Goal: Check status: Check status

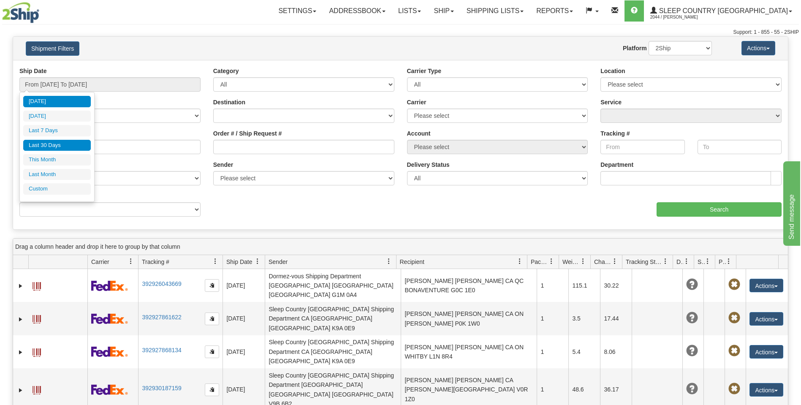
click at [65, 145] on li "Last 30 Days" at bounding box center [57, 145] width 68 height 11
type input "From [DATE] To [DATE]"
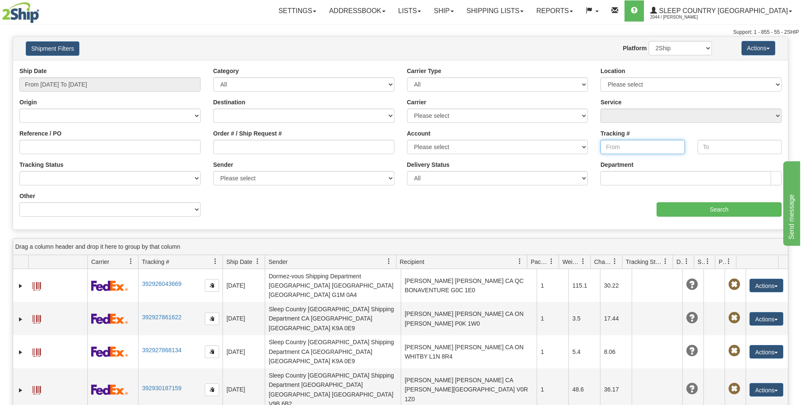
click at [604, 148] on input "Tracking #" at bounding box center [643, 147] width 84 height 14
paste input "D421585430000013493001"
type input "D421585430000013493001"
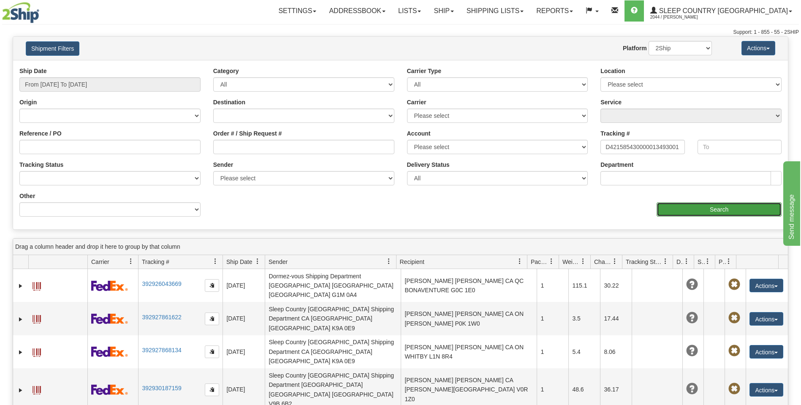
click at [695, 207] on input "Search" at bounding box center [719, 209] width 125 height 14
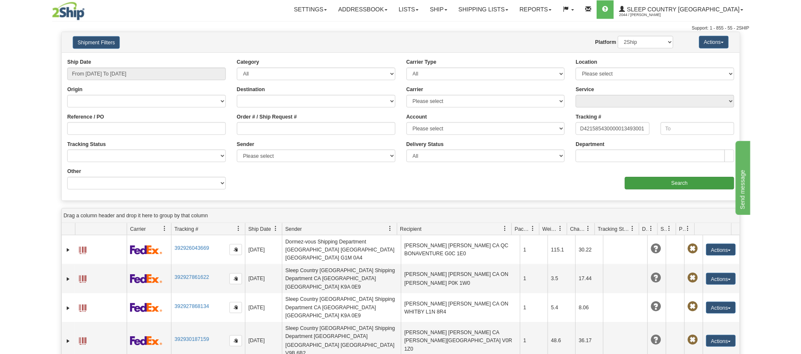
scroll to position [0, 0]
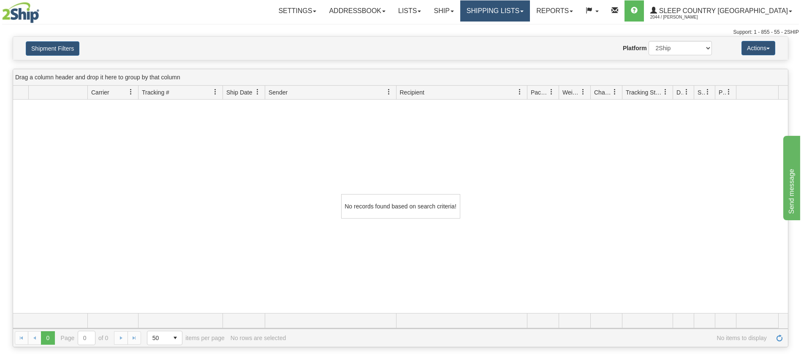
click at [530, 10] on link "Shipping lists" at bounding box center [495, 10] width 70 height 21
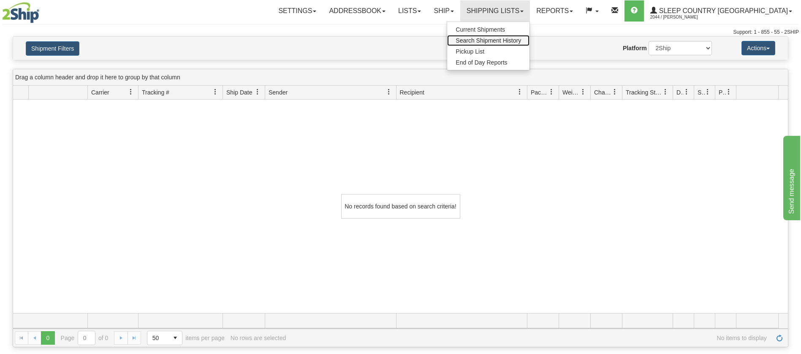
click at [521, 41] on span "Search Shipment History" at bounding box center [488, 40] width 65 height 7
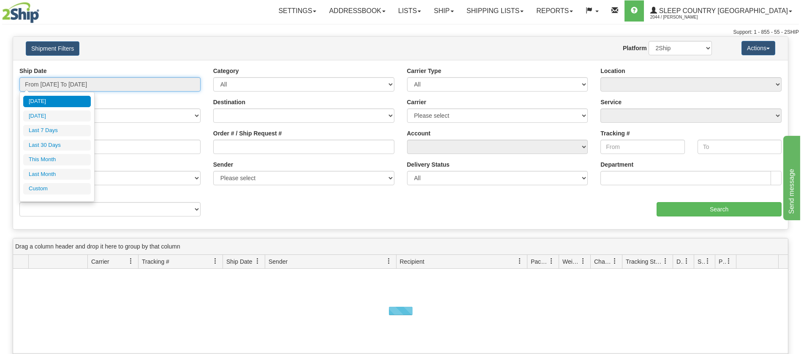
click at [195, 88] on input "From [DATE] To [DATE]" at bounding box center [109, 84] width 181 height 14
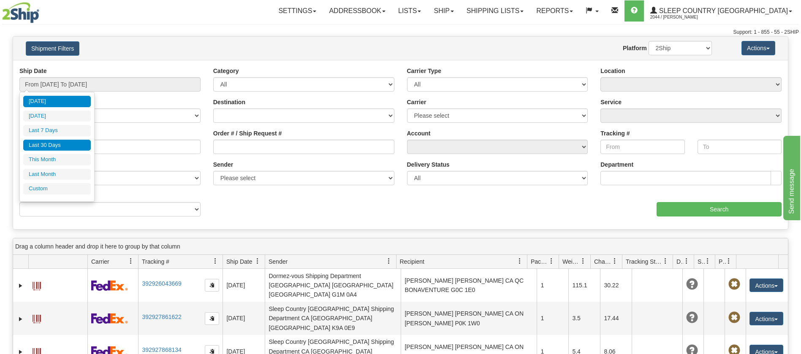
click at [58, 145] on li "Last 30 Days" at bounding box center [57, 145] width 68 height 11
type input "From [DATE] To [DATE]"
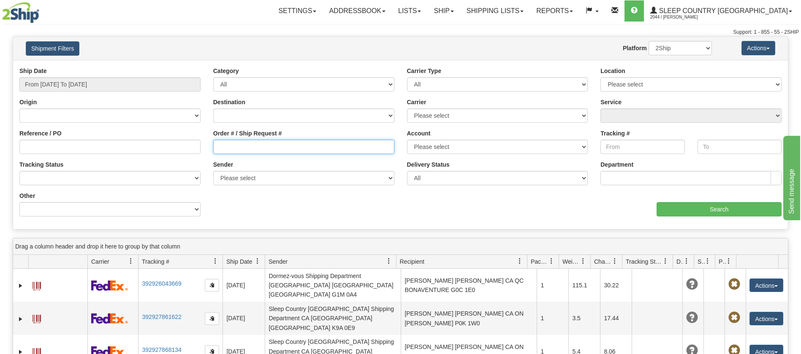
click at [217, 143] on input "Order # / Ship Request #" at bounding box center [303, 147] width 181 height 14
paste input "9002I038177"
type input "9002I038177"
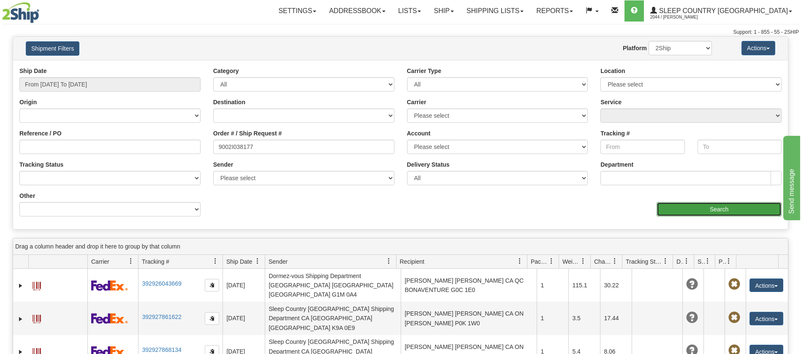
click at [711, 208] on input "Search" at bounding box center [719, 209] width 125 height 14
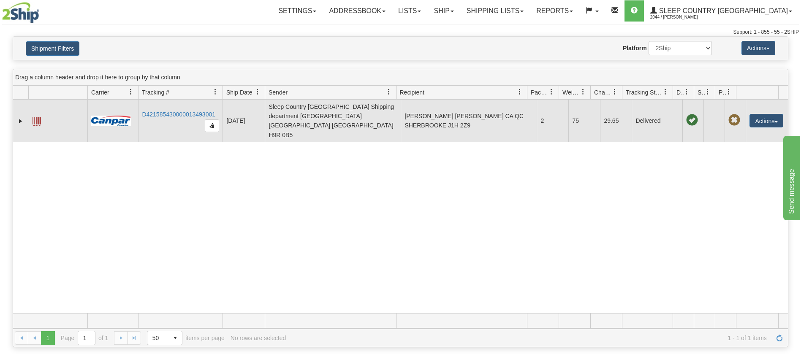
click at [38, 117] on span at bounding box center [37, 121] width 8 height 8
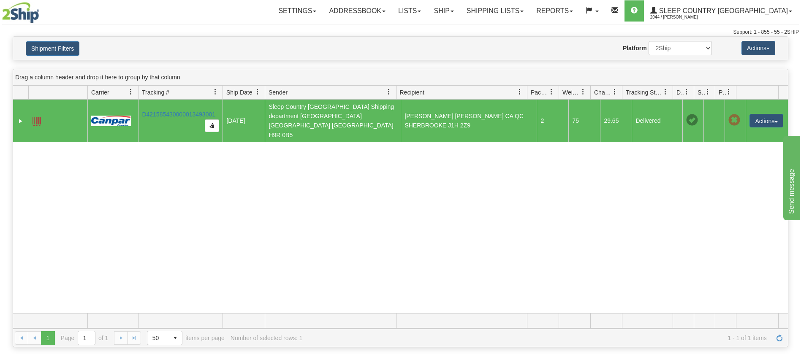
click at [703, 180] on div "31541490 2044 D421585430000013493001 08/29/2025 08/29/2025 08:15:00 AM Sleep Co…" at bounding box center [400, 207] width 775 height 214
click at [191, 111] on link "D421585430000013493001" at bounding box center [179, 114] width 74 height 7
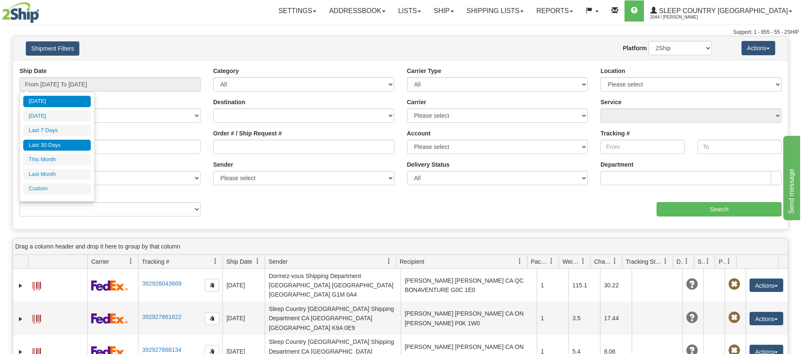
click at [33, 145] on li "Last 30 Days" at bounding box center [57, 145] width 68 height 11
type input "From [DATE] To [DATE]"
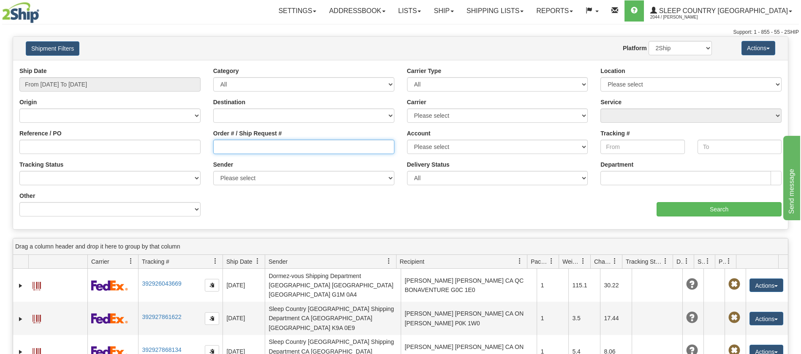
click at [214, 146] on input "Order # / Ship Request #" at bounding box center [303, 147] width 181 height 14
paste input "125852"
type input "125852"
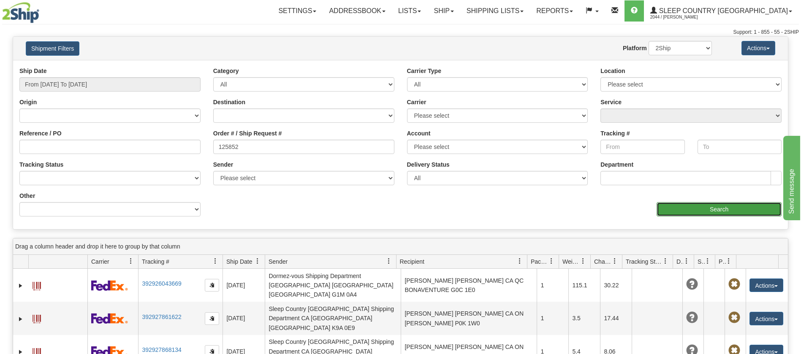
click at [741, 211] on input "Search" at bounding box center [719, 209] width 125 height 14
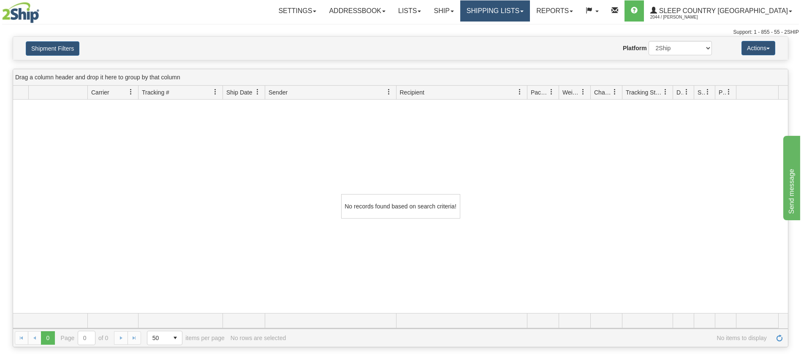
click at [530, 8] on link "Shipping lists" at bounding box center [495, 10] width 70 height 21
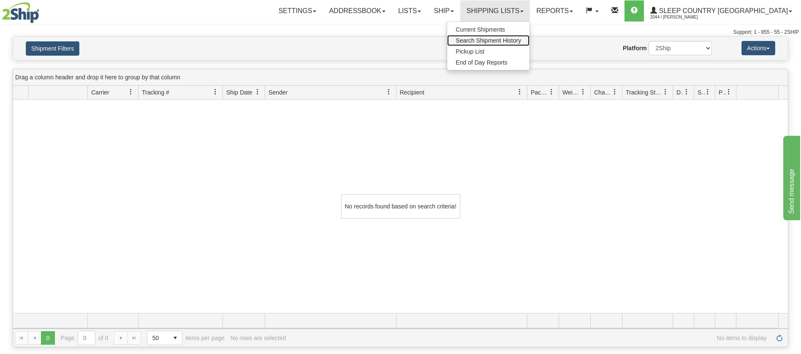
click at [521, 43] on span "Search Shipment History" at bounding box center [488, 40] width 65 height 7
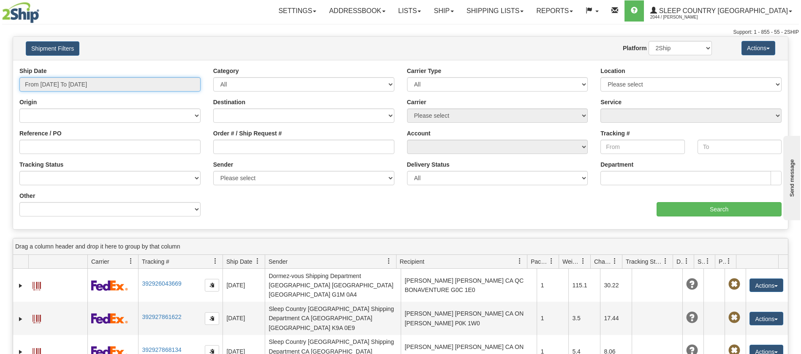
click at [197, 84] on input "From [DATE] To [DATE]" at bounding box center [109, 84] width 181 height 14
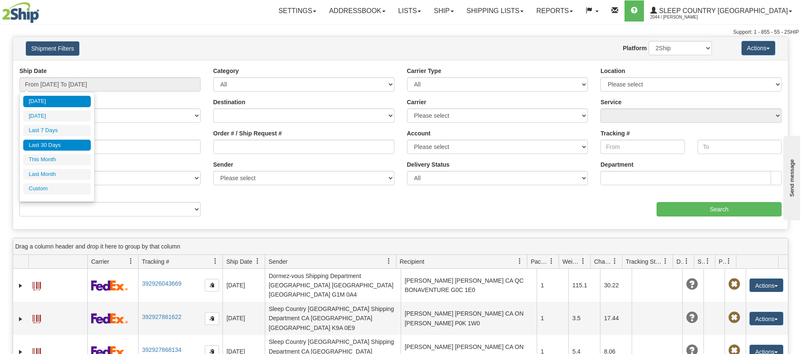
click at [62, 144] on li "Last 30 Days" at bounding box center [57, 145] width 68 height 11
type input "From [DATE] To [DATE]"
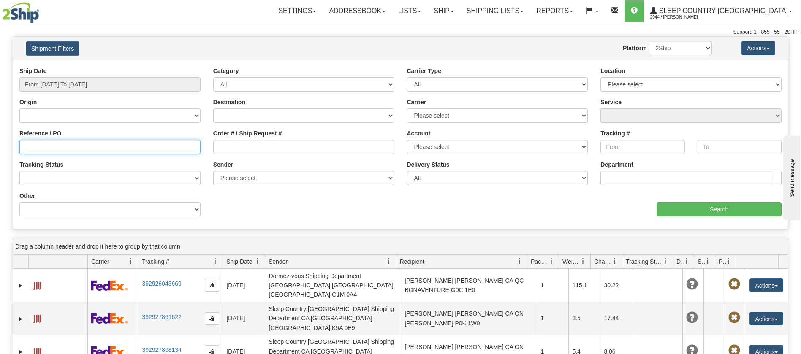
drag, startPoint x: 25, startPoint y: 147, endPoint x: 49, endPoint y: 161, distance: 28.3
click at [24, 146] on input "Reference / PO" at bounding box center [109, 147] width 181 height 14
paste input "125852"
type input "125852"
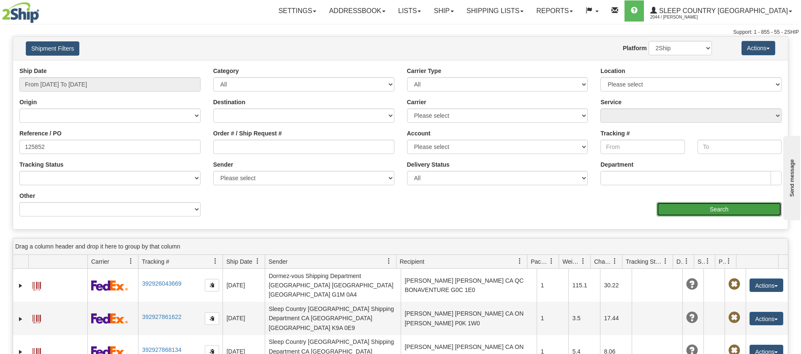
click at [733, 212] on input "Search" at bounding box center [719, 209] width 125 height 14
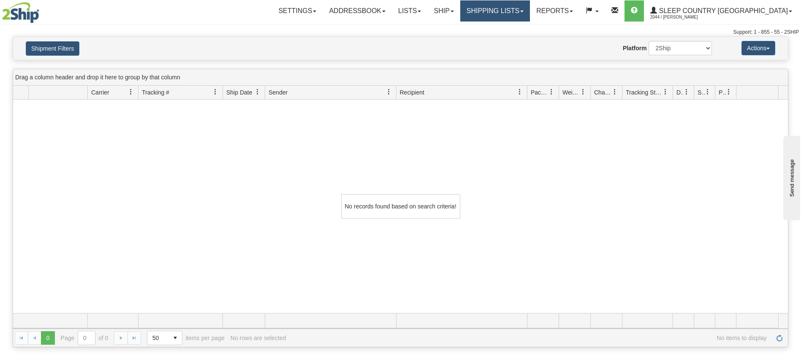
click at [530, 8] on link "Shipping lists" at bounding box center [495, 10] width 70 height 21
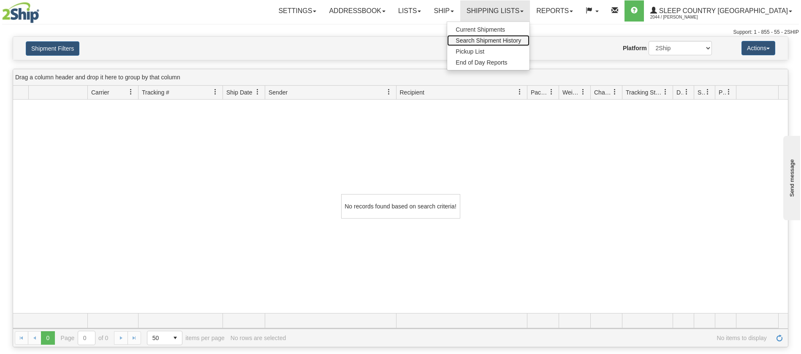
click at [521, 39] on span "Search Shipment History" at bounding box center [488, 40] width 65 height 7
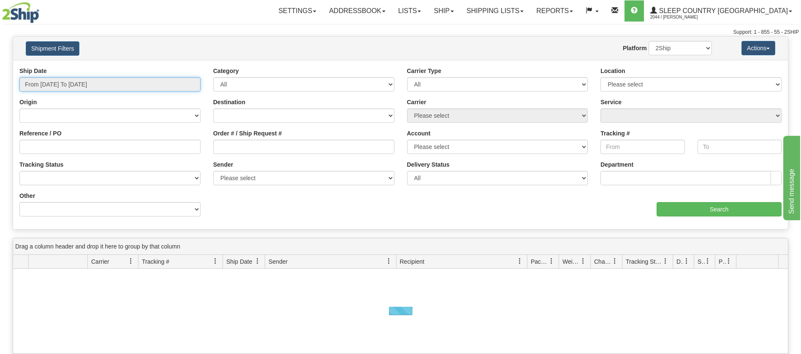
click at [193, 84] on input "From [DATE] To [DATE]" at bounding box center [109, 84] width 181 height 14
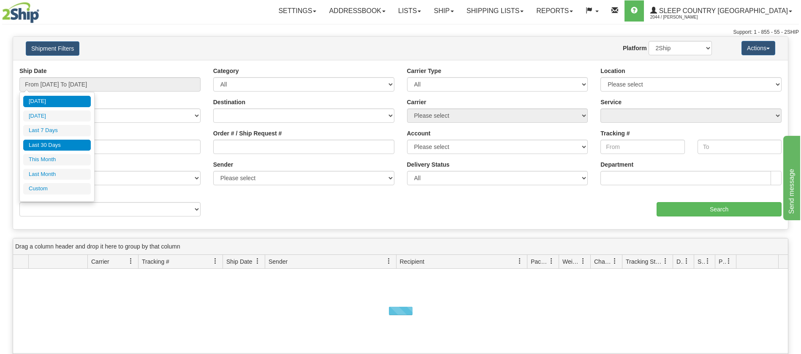
click at [62, 143] on li "Last 30 Days" at bounding box center [57, 145] width 68 height 11
type input "From [DATE] To [DATE]"
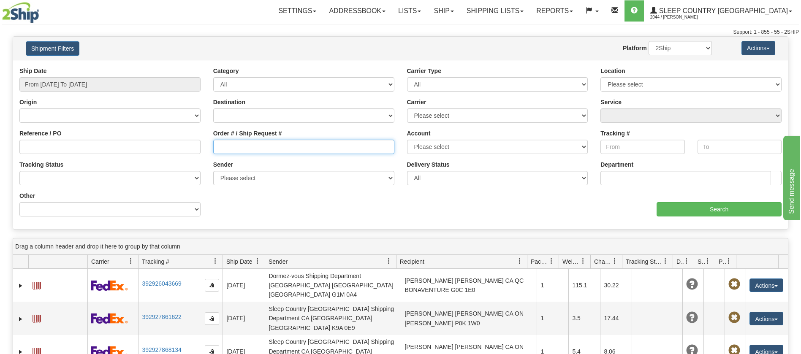
click at [214, 147] on input "Order # / Ship Request #" at bounding box center [303, 147] width 181 height 14
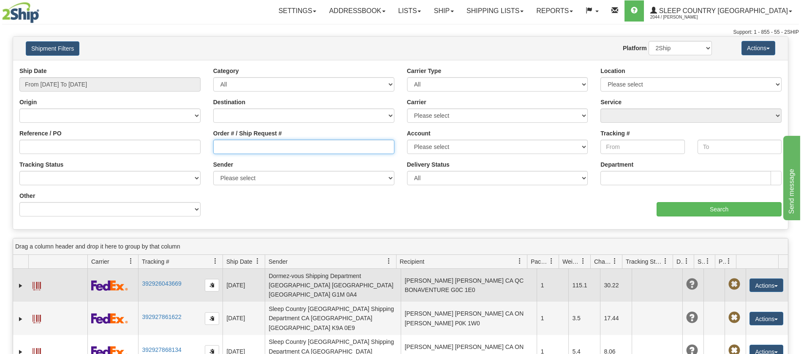
paste input "9000I036105"
type input "9000I036105"
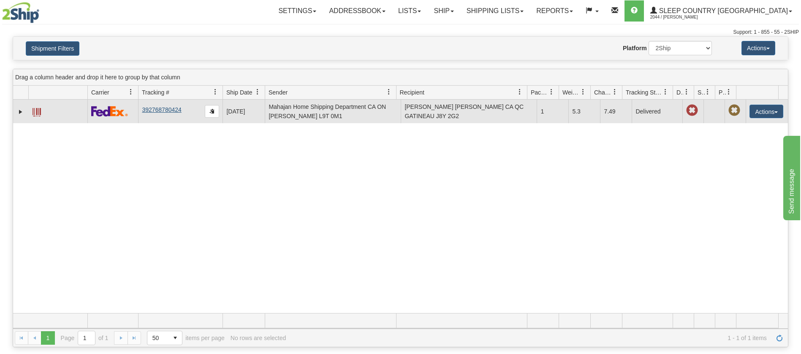
click at [181, 109] on td "392768780424" at bounding box center [180, 112] width 84 height 24
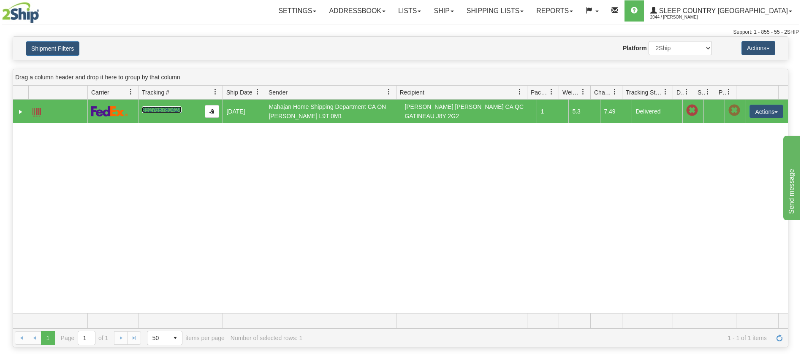
click at [179, 110] on link "392768780424" at bounding box center [161, 109] width 39 height 7
